Goal: Transaction & Acquisition: Download file/media

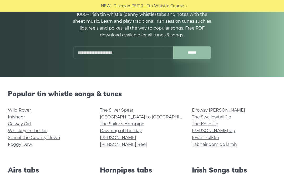
scroll to position [64, 0]
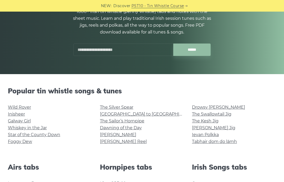
click at [17, 105] on link "Wild Rover" at bounding box center [19, 107] width 23 height 5
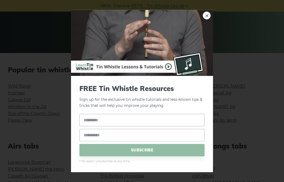
click at [209, 17] on link "×" at bounding box center [207, 16] width 8 height 8
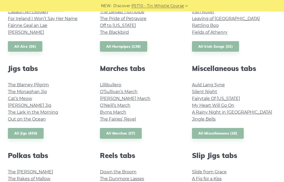
scroll to position [251, 0]
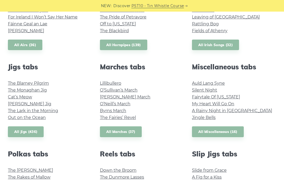
click at [207, 88] on link "Silent Night" at bounding box center [204, 89] width 25 height 5
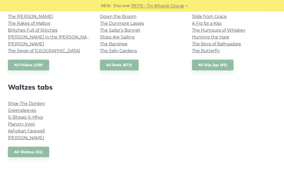
scroll to position [405, 0]
click at [40, 101] on link "Shoe The Donkey" at bounding box center [26, 103] width 37 height 5
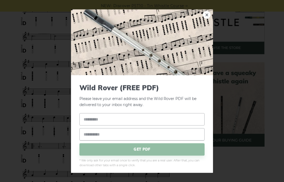
scroll to position [180, 0]
click at [105, 115] on input "text" at bounding box center [142, 119] width 125 height 12
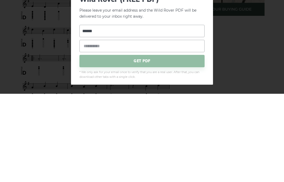
type input "******"
click at [112, 128] on input "email" at bounding box center [142, 134] width 125 height 12
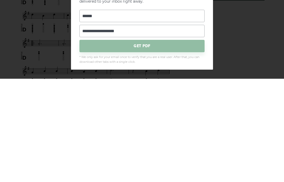
type input "**********"
click at [144, 143] on span "GET PDF" at bounding box center [142, 149] width 125 height 12
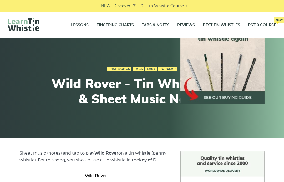
scroll to position [284, 0]
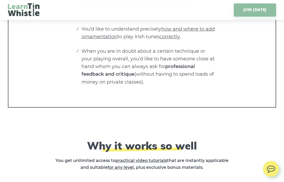
scroll to position [1331, 0]
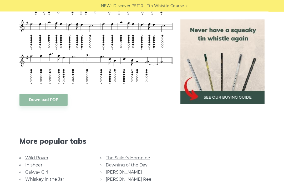
scroll to position [353, 0]
click at [48, 95] on link "Download PDF" at bounding box center [43, 100] width 48 height 12
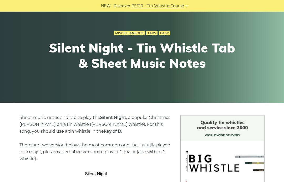
scroll to position [35, 0]
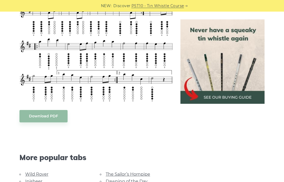
scroll to position [395, 0]
click at [47, 113] on link "Download PDF" at bounding box center [43, 116] width 48 height 12
